Goal: Download file/media

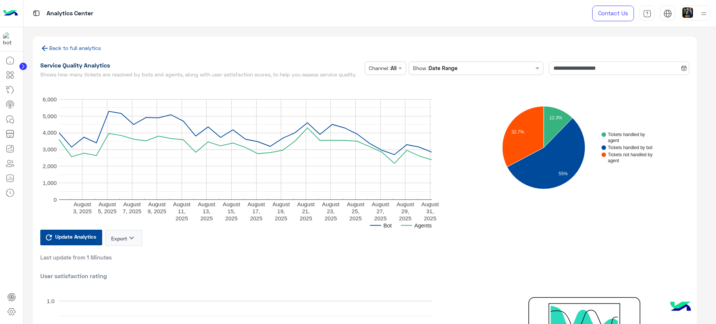
scroll to position [140, 0]
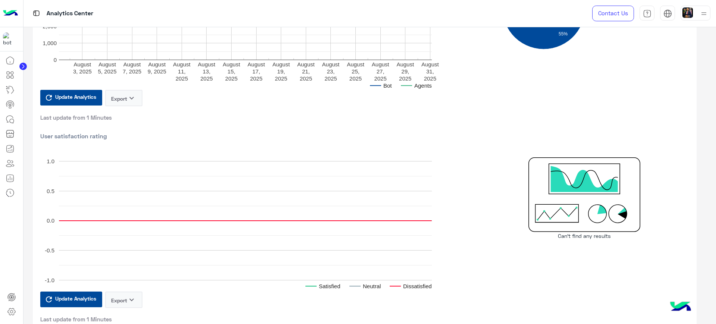
click at [88, 101] on span "Update Analytics" at bounding box center [75, 97] width 45 height 10
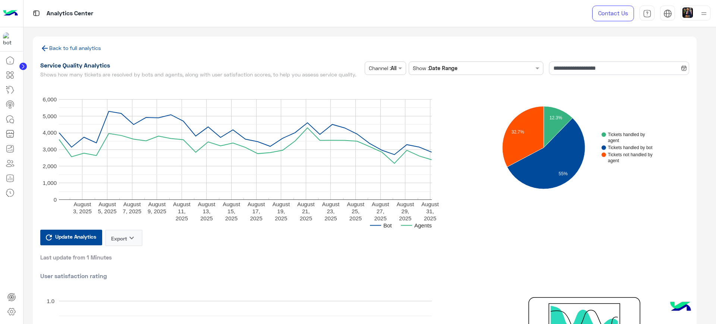
scroll to position [93, 0]
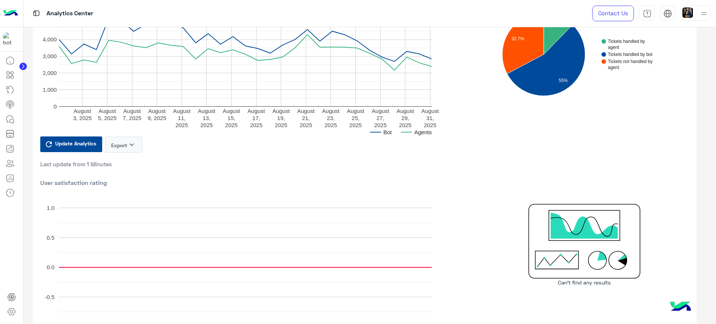
click at [126, 141] on button "Export keyboard_arrow_down" at bounding box center [123, 144] width 37 height 16
click at [127, 166] on button "CSV" at bounding box center [123, 164] width 37 height 14
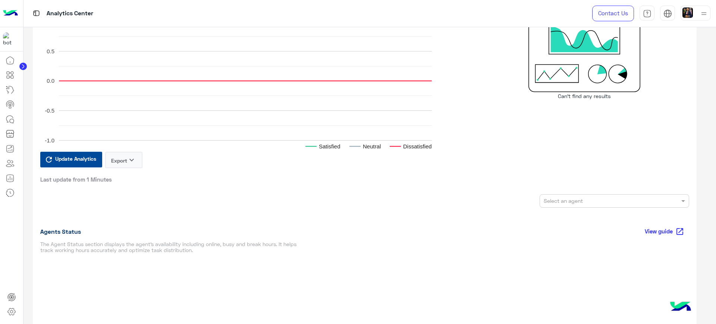
click at [132, 162] on icon "keyboard_arrow_down" at bounding box center [131, 159] width 9 height 9
click at [129, 180] on button "CSV" at bounding box center [123, 179] width 37 height 14
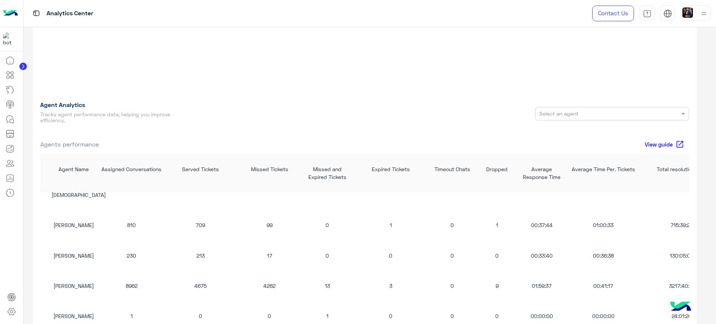
scroll to position [792, 0]
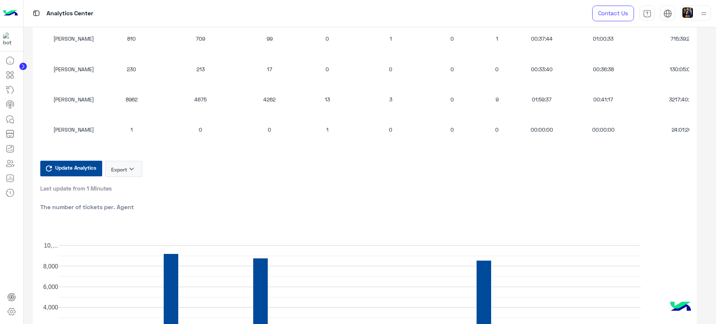
click at [133, 171] on icon "keyboard_arrow_down" at bounding box center [131, 168] width 9 height 9
click at [127, 190] on button "CSV" at bounding box center [123, 190] width 37 height 14
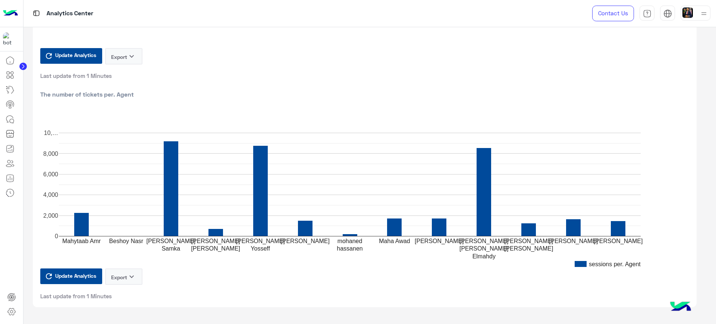
click at [121, 281] on button "Export keyboard_arrow_down" at bounding box center [123, 276] width 37 height 16
click at [126, 293] on button "CSV" at bounding box center [123, 296] width 37 height 14
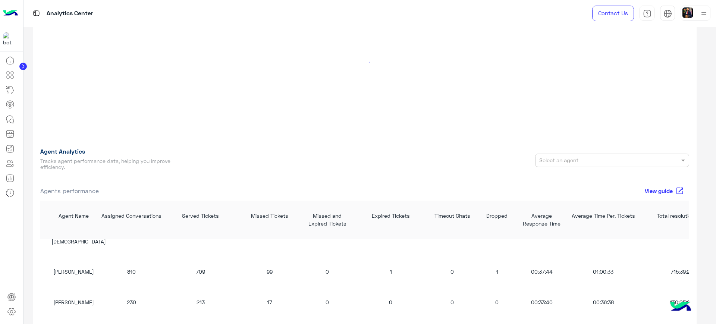
scroll to position [792, 0]
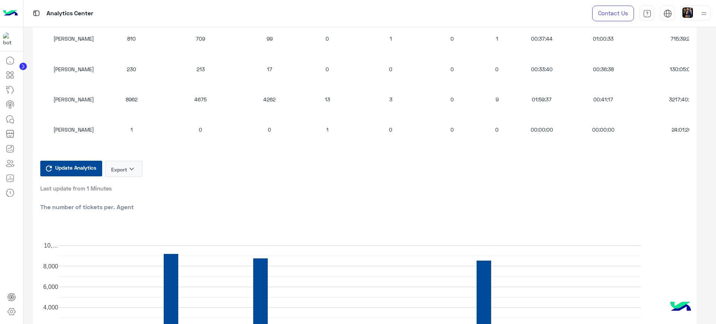
click at [116, 170] on button "Export keyboard_arrow_down" at bounding box center [123, 169] width 37 height 16
click at [129, 193] on button "CSV" at bounding box center [123, 190] width 37 height 14
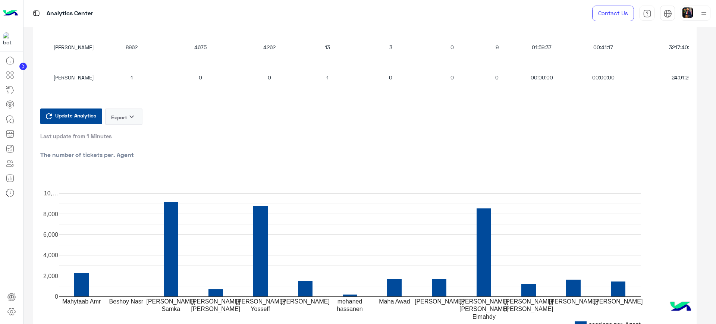
scroll to position [907, 0]
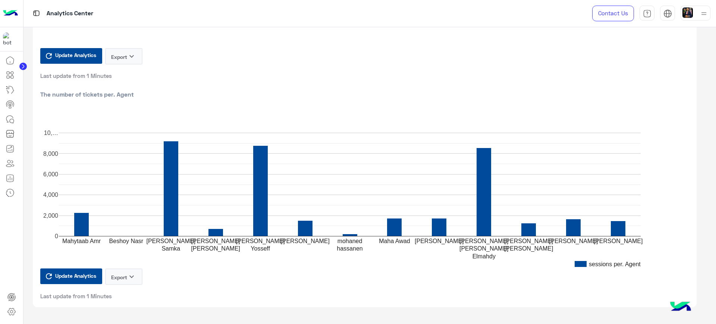
click at [127, 277] on button "Export keyboard_arrow_down" at bounding box center [123, 276] width 37 height 16
click at [127, 292] on button "CSV" at bounding box center [123, 296] width 37 height 14
